Goal: Transaction & Acquisition: Download file/media

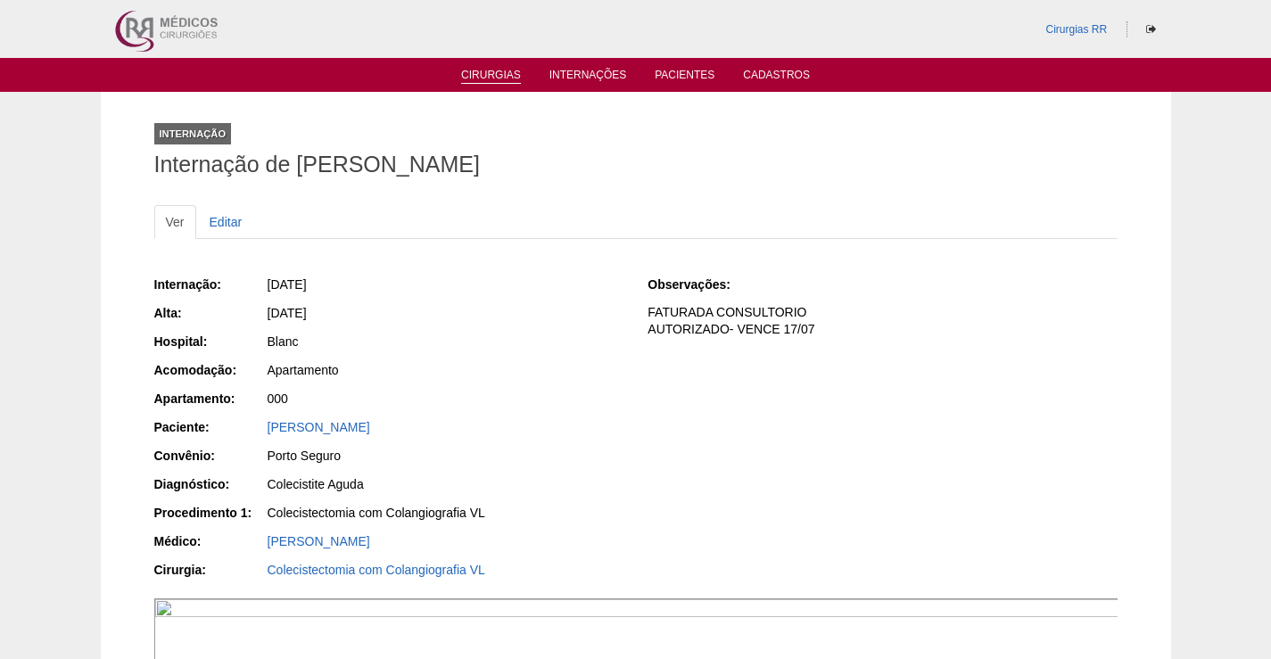
click at [502, 79] on link "Cirurgias" at bounding box center [491, 76] width 60 height 15
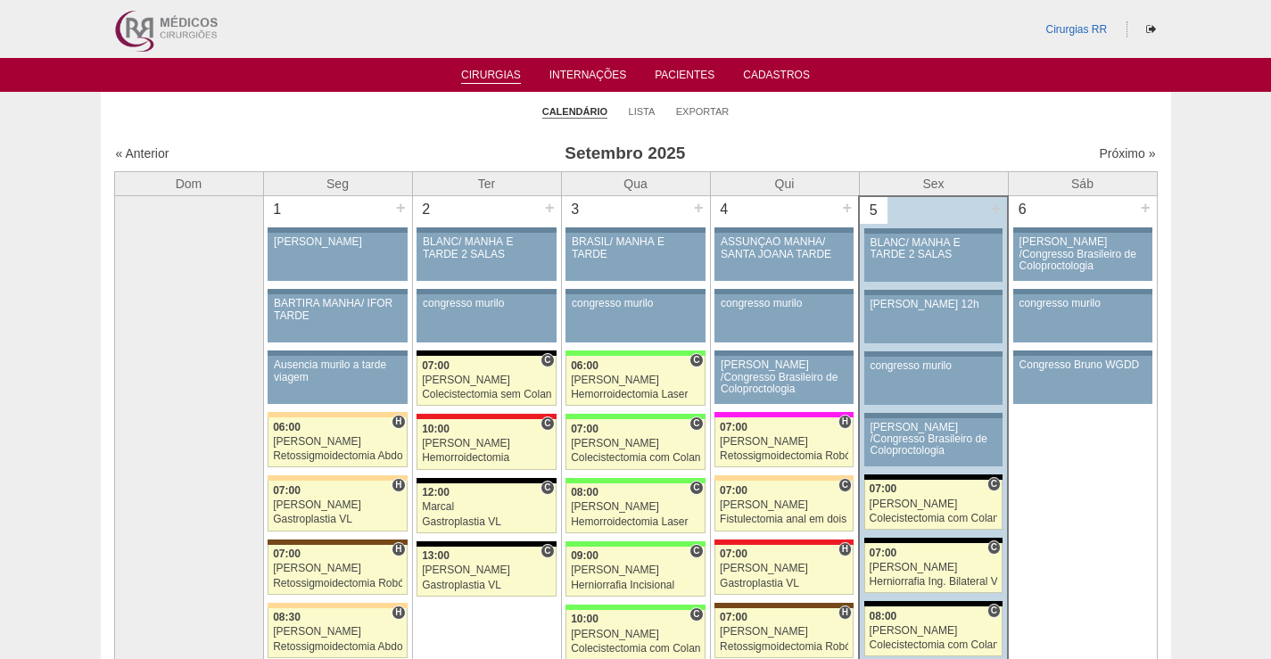
click at [705, 103] on li "Exportar" at bounding box center [703, 110] width 54 height 25
click at [702, 112] on link "Exportar" at bounding box center [703, 111] width 54 height 13
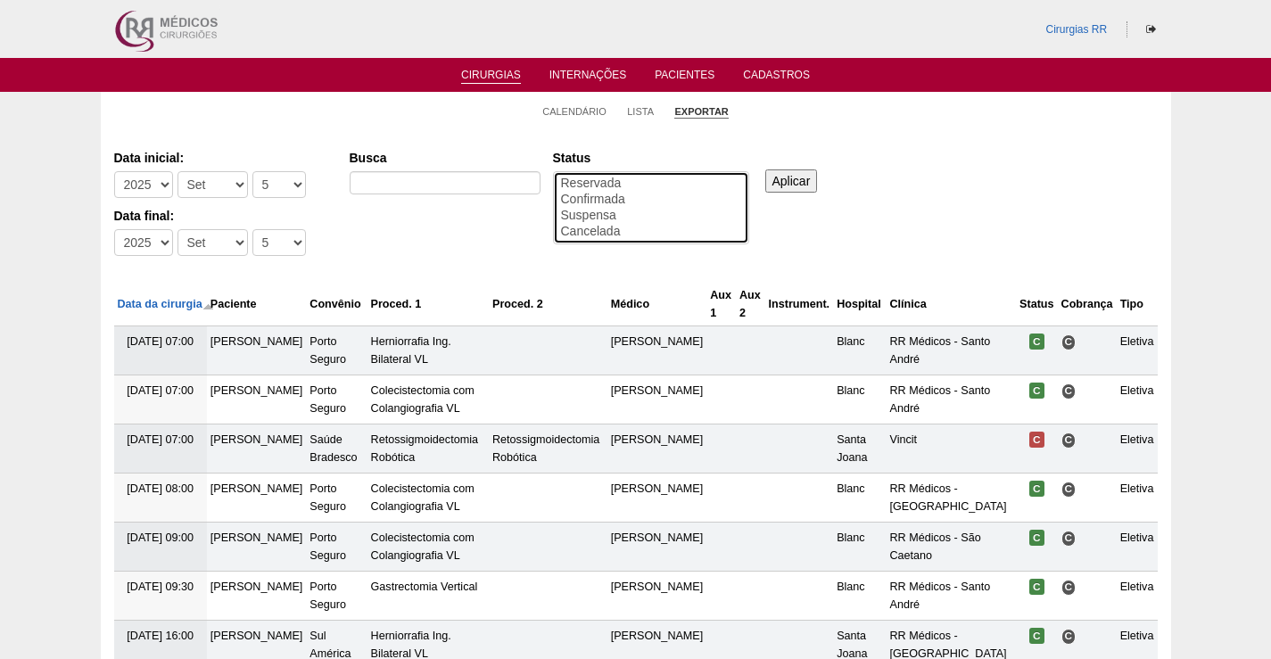
select select "conf"
click at [605, 202] on option "Confirmada" at bounding box center [651, 200] width 184 height 16
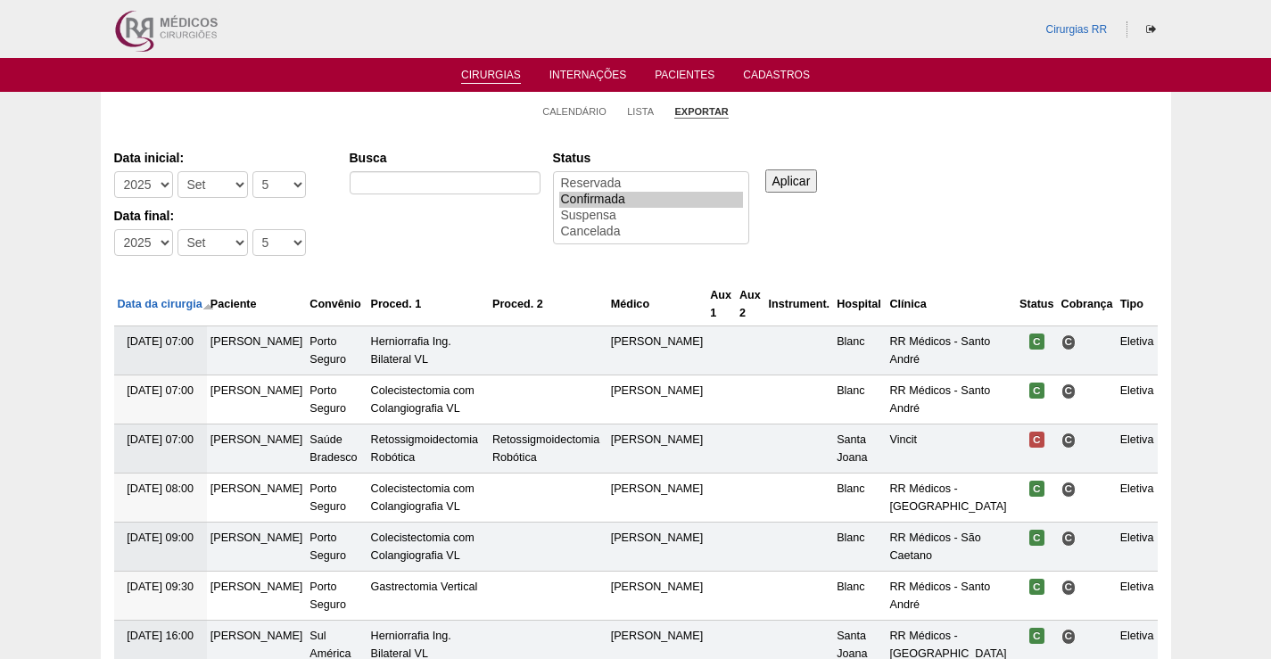
click at [801, 188] on input "Aplicar" at bounding box center [791, 180] width 53 height 23
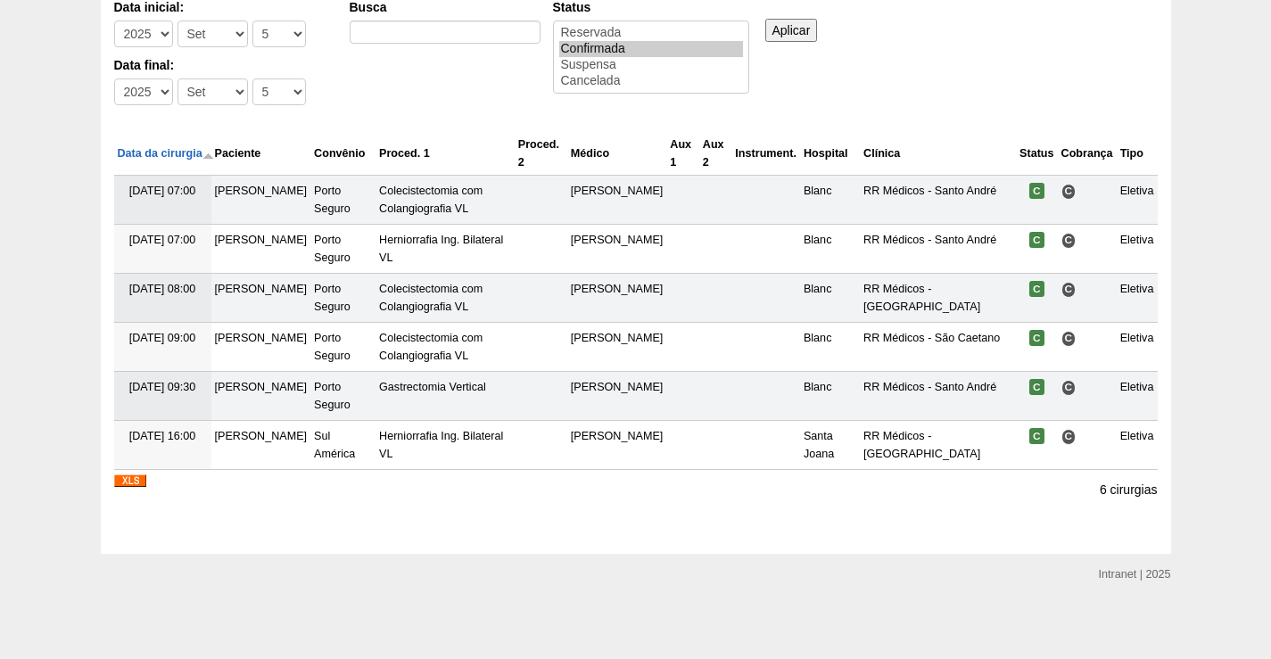
scroll to position [153, 0]
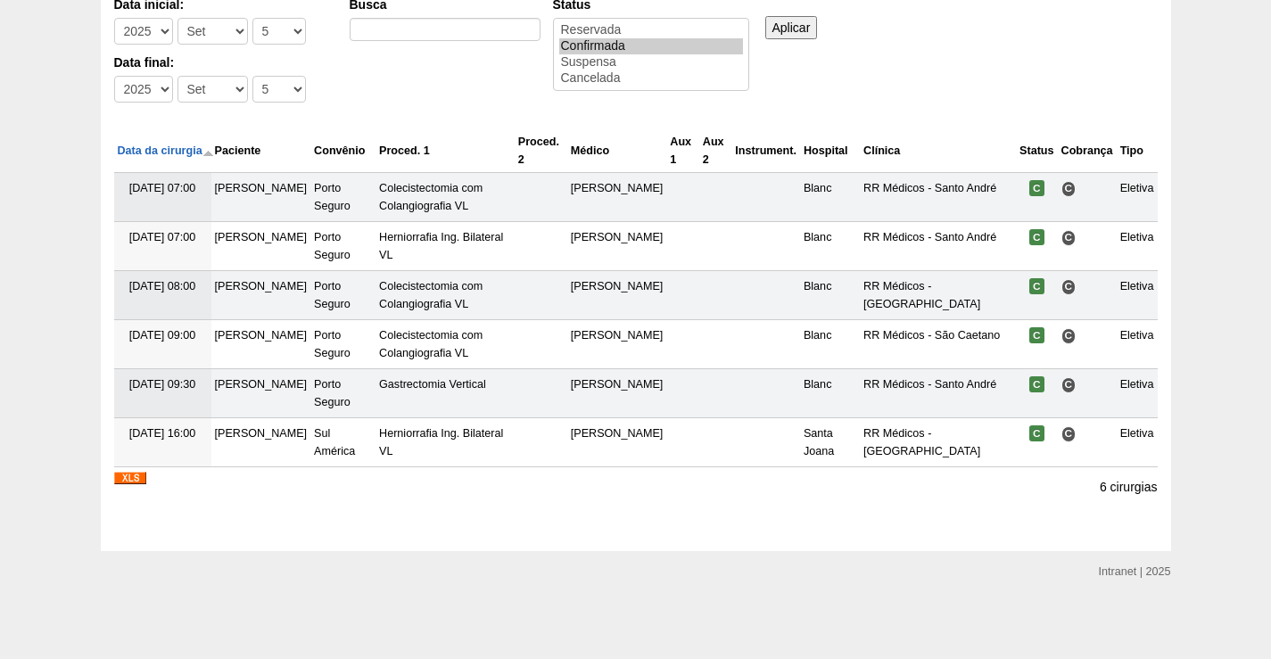
click at [128, 475] on img at bounding box center [130, 478] width 32 height 12
